Goal: Transaction & Acquisition: Purchase product/service

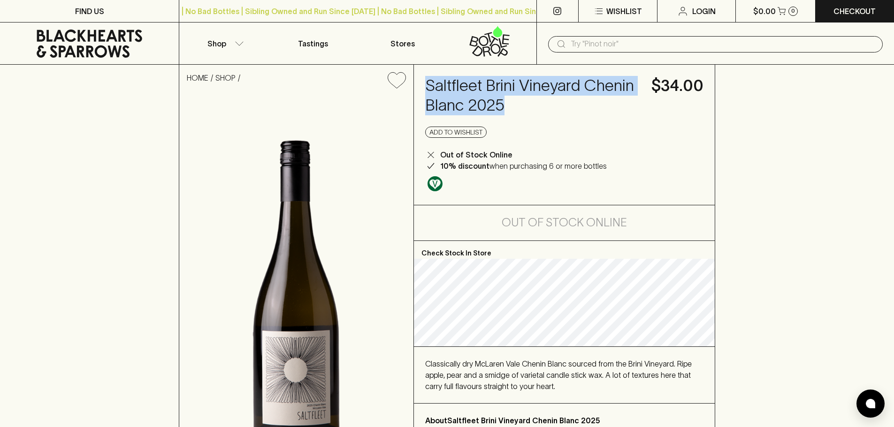
drag, startPoint x: 426, startPoint y: 84, endPoint x: 545, endPoint y: 112, distance: 122.0
click at [545, 112] on h4 "Saltfleet Brini Vineyard Chenin Blanc 2025" at bounding box center [532, 95] width 215 height 39
copy h4 "Saltfleet Brini Vineyard Chenin Blanc 2025"
click at [530, 82] on h4 "Saltfleet Brini Vineyard Chenin Blanc 2025" at bounding box center [532, 95] width 215 height 39
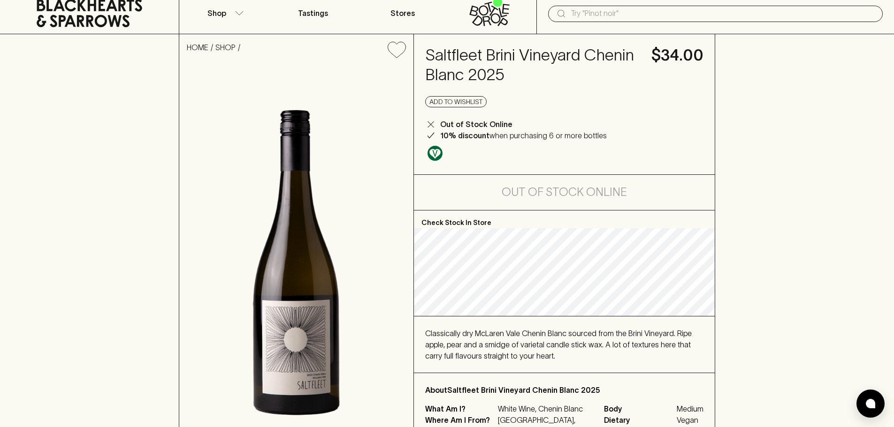
scroll to position [47, 0]
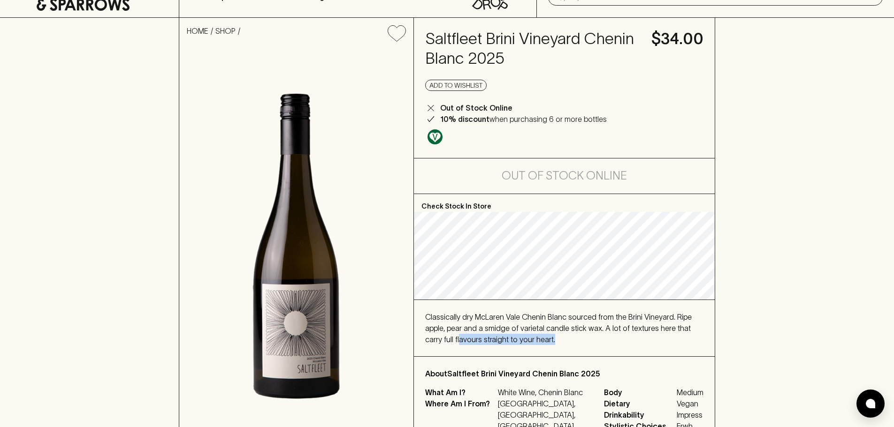
drag, startPoint x: 441, startPoint y: 335, endPoint x: 559, endPoint y: 351, distance: 118.8
click at [559, 351] on div "Classically dry McLaren Vale Chenin Blanc sourced from the Brini Vineyard. Ripe…" at bounding box center [564, 328] width 301 height 56
click at [561, 341] on div "Classically dry McLaren Vale Chenin Blanc sourced from the Brini Vineyard. Ripe…" at bounding box center [564, 328] width 278 height 34
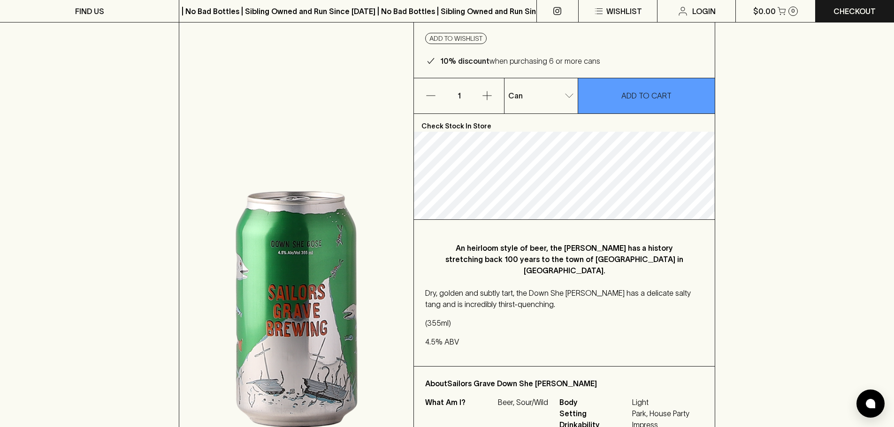
scroll to position [141, 0]
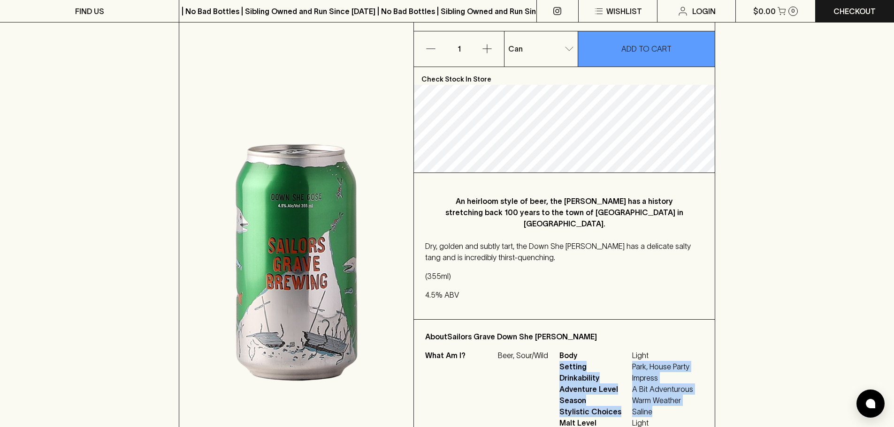
drag, startPoint x: 662, startPoint y: 324, endPoint x: 675, endPoint y: 383, distance: 60.9
click at [675, 383] on div "Body Light Setting Park, House Party Drinkability Impress Adventure Level A Bit…" at bounding box center [626, 389] width 134 height 79
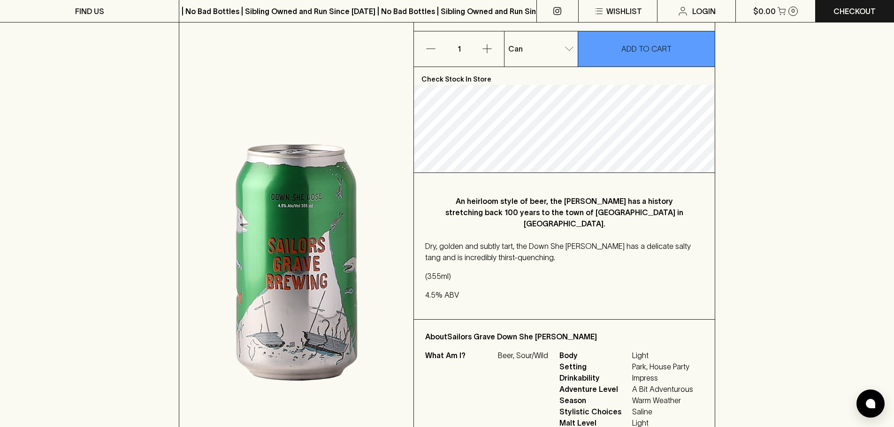
click at [675, 418] on span "Light" at bounding box center [662, 423] width 61 height 11
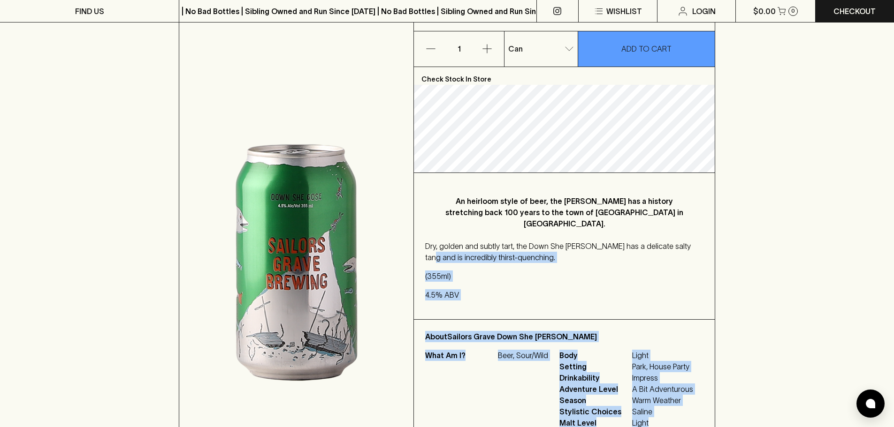
drag, startPoint x: 675, startPoint y: 388, endPoint x: 456, endPoint y: 220, distance: 276.1
click at [456, 222] on div "Check Stock In Store An heirloom style of beer, the Gose has a history stretchi…" at bounding box center [564, 253] width 301 height 373
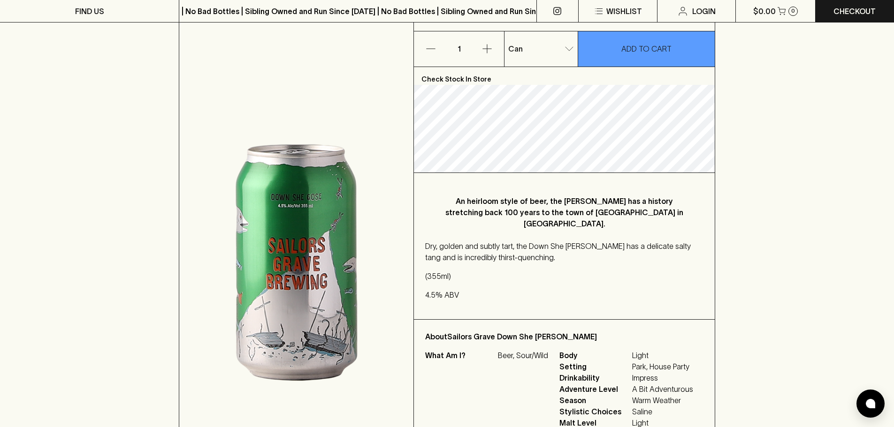
click at [456, 241] on p "Dry, golden and subtly tart, the Down She Gose has a delicate salty tang and is…" at bounding box center [564, 252] width 278 height 23
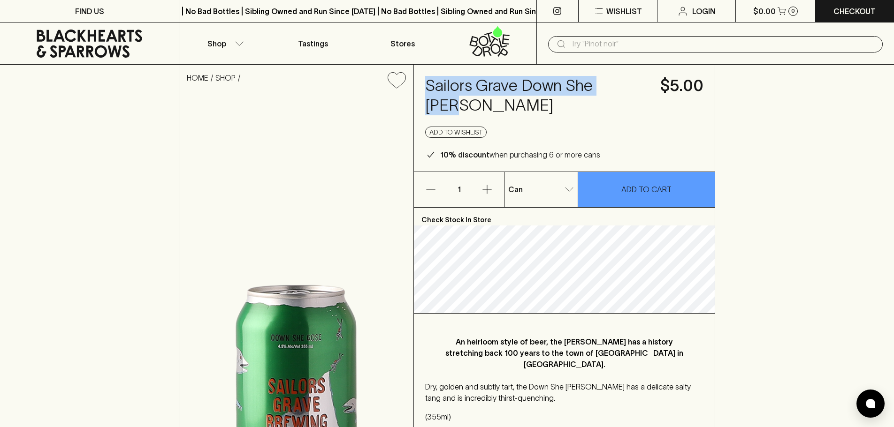
drag, startPoint x: 425, startPoint y: 83, endPoint x: 635, endPoint y: 90, distance: 210.3
click at [635, 90] on div "Sailors Grave Down She Gose $5.00 Add to wishlist 10% discount when purchasing …" at bounding box center [564, 118] width 301 height 107
copy h4 "Sailors Grave Down She Gose"
